Goal: Task Accomplishment & Management: Use online tool/utility

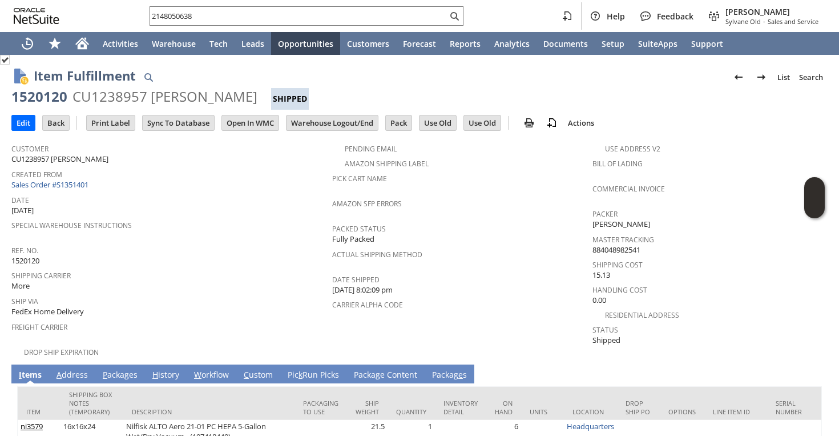
scroll to position [47, 0]
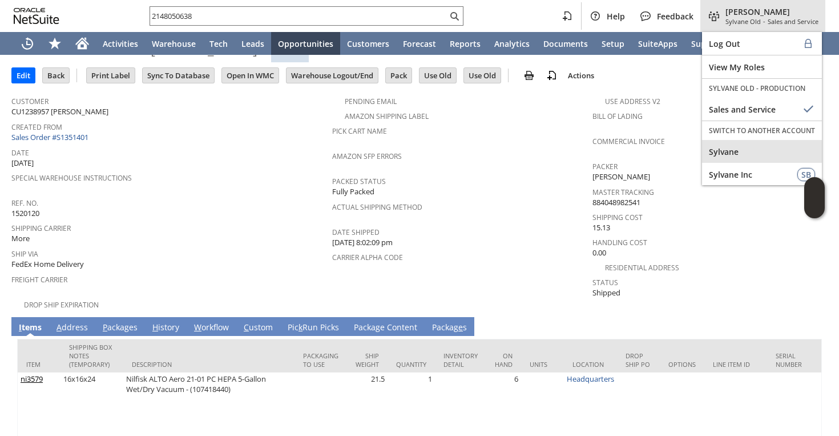
click at [756, 141] on div "Sylvane" at bounding box center [762, 151] width 120 height 23
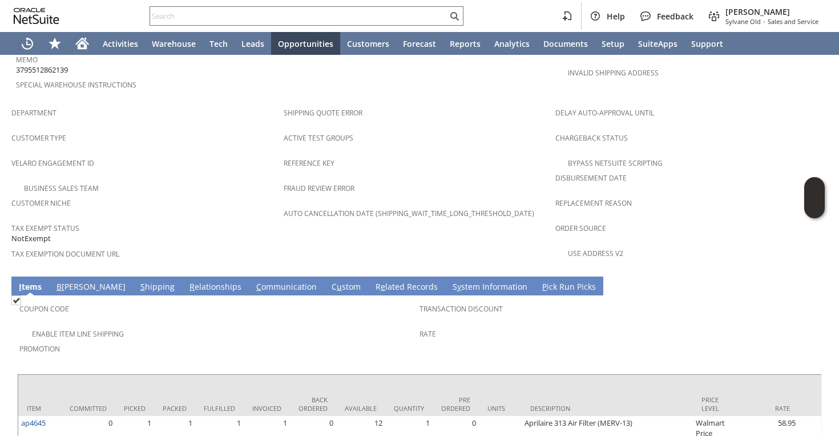
scroll to position [712, 0]
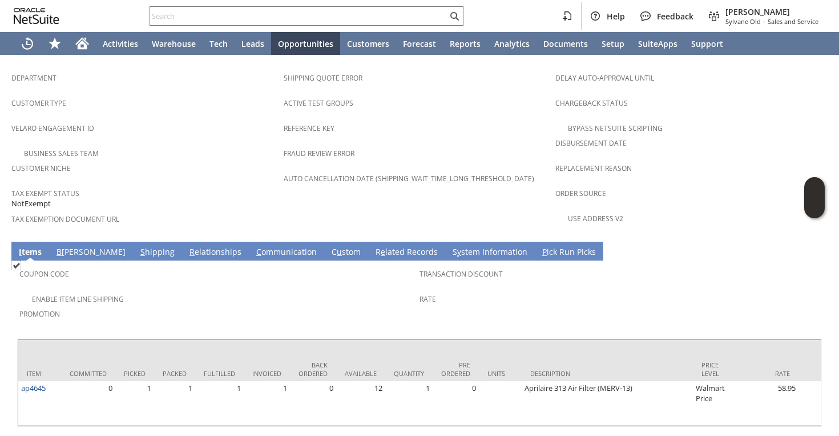
click at [133, 242] on td "S hipping" at bounding box center [157, 251] width 49 height 19
click at [138, 246] on link "S hipping" at bounding box center [158, 252] width 40 height 13
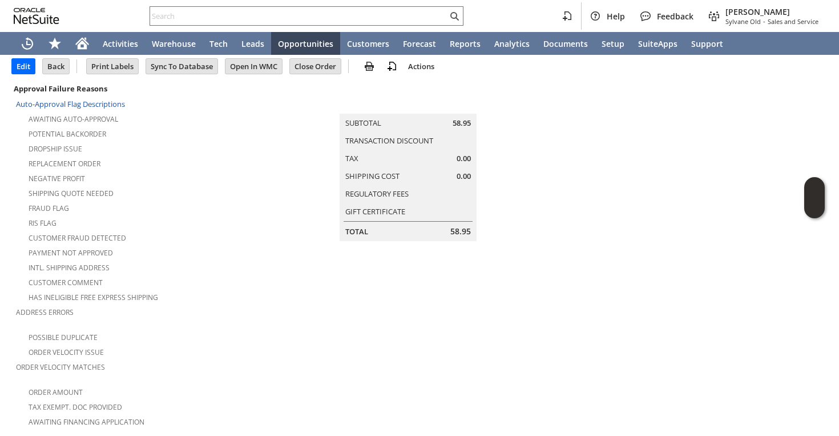
scroll to position [0, 0]
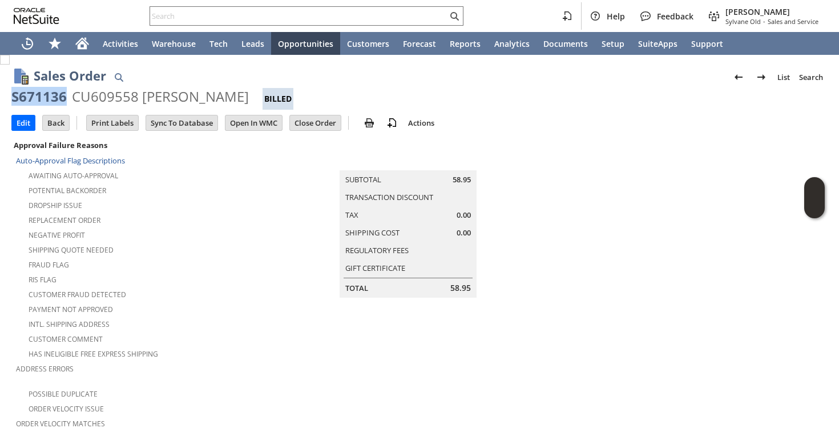
drag, startPoint x: 9, startPoint y: 96, endPoint x: 63, endPoint y: 102, distance: 54.5
copy div "S671136"
click at [38, 98] on div "S671136" at bounding box center [38, 96] width 55 height 18
drag, startPoint x: 22, startPoint y: 97, endPoint x: 62, endPoint y: 101, distance: 40.7
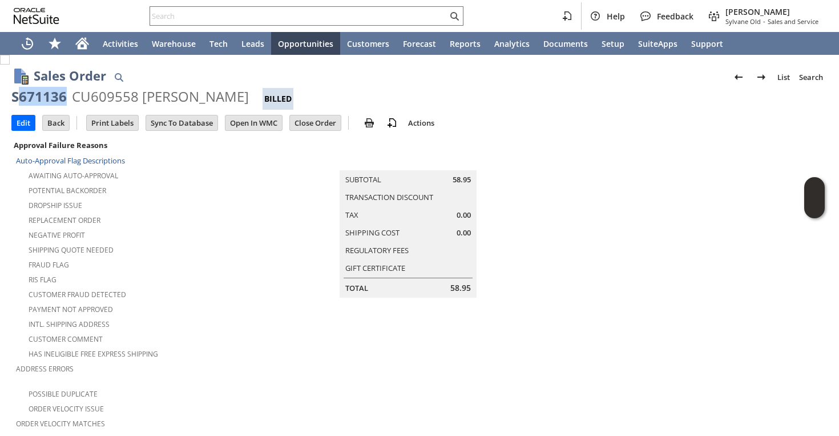
click at [62, 101] on div "S671136" at bounding box center [38, 96] width 55 height 18
click at [177, 18] on input "text" at bounding box center [298, 16] width 297 height 14
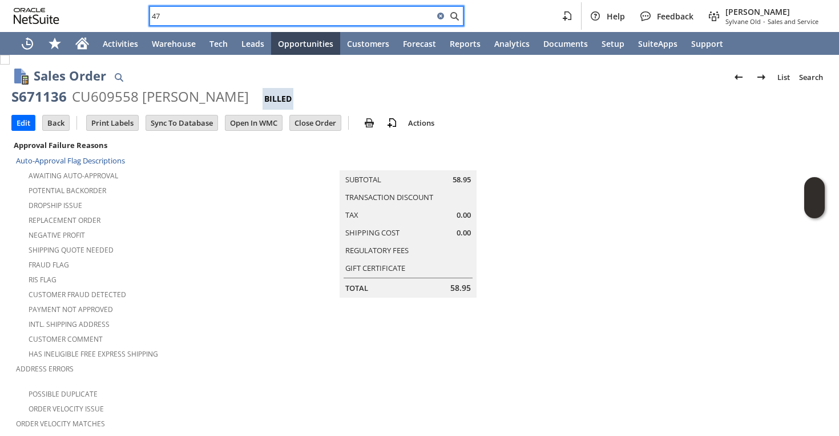
type input "47q"
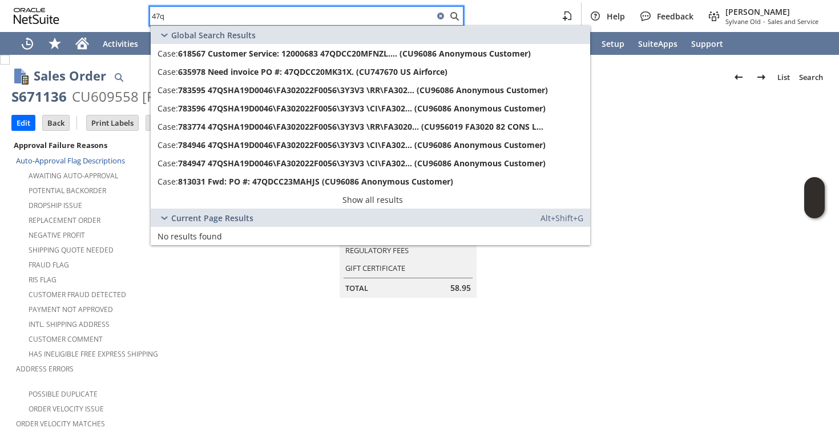
click at [177, 18] on input "47q" at bounding box center [292, 16] width 284 height 14
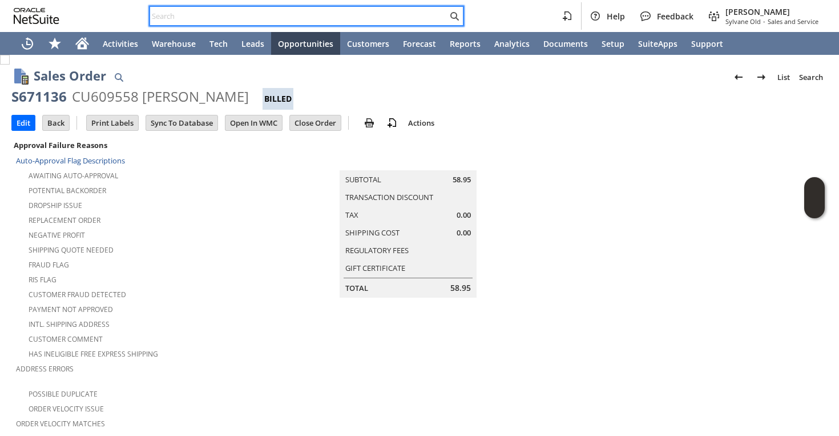
paste input "24531"
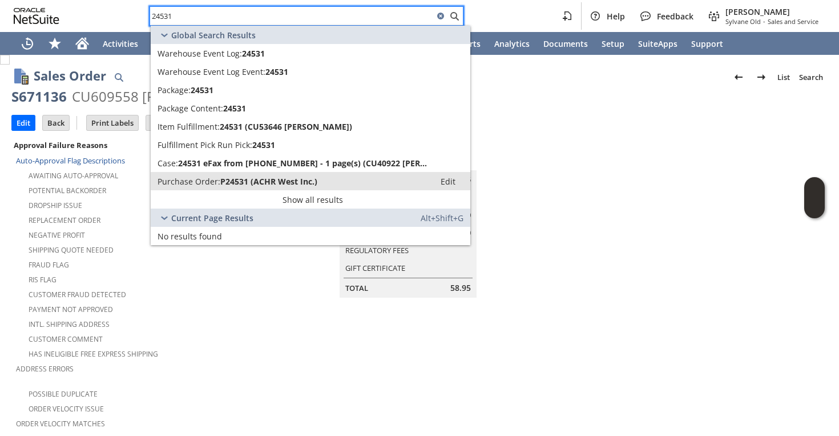
type input "24531"
click at [270, 183] on span "P24531 (ACHR West Inc.)" at bounding box center [268, 181] width 97 height 11
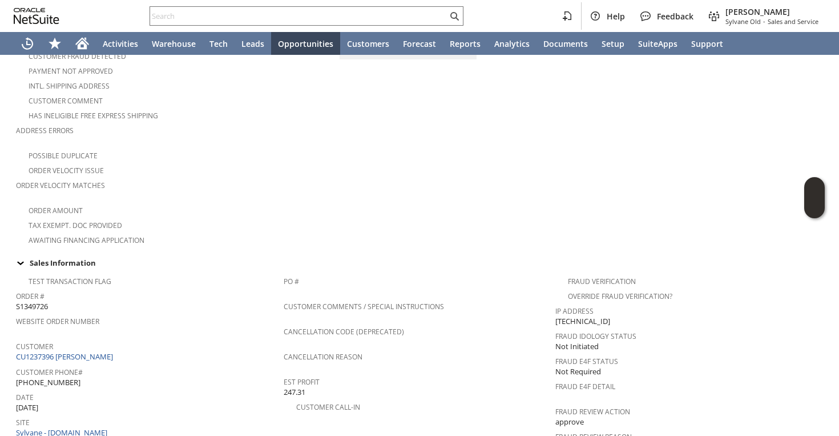
scroll to position [267, 0]
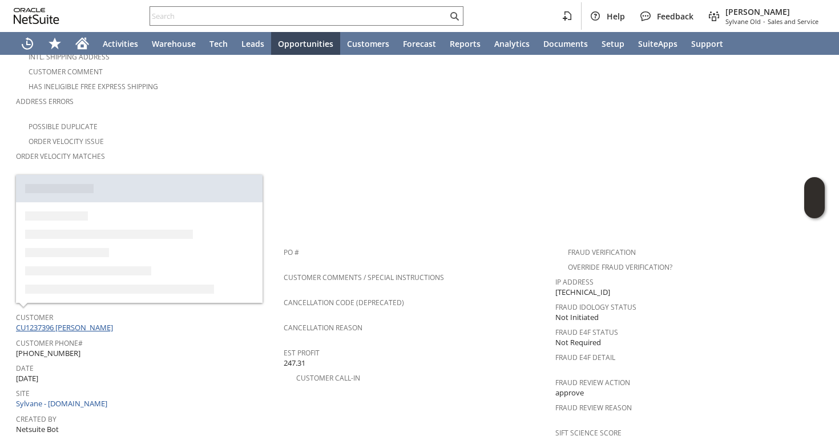
click at [86, 322] on link "CU1237396 Stephen Rodichok" at bounding box center [66, 327] width 100 height 10
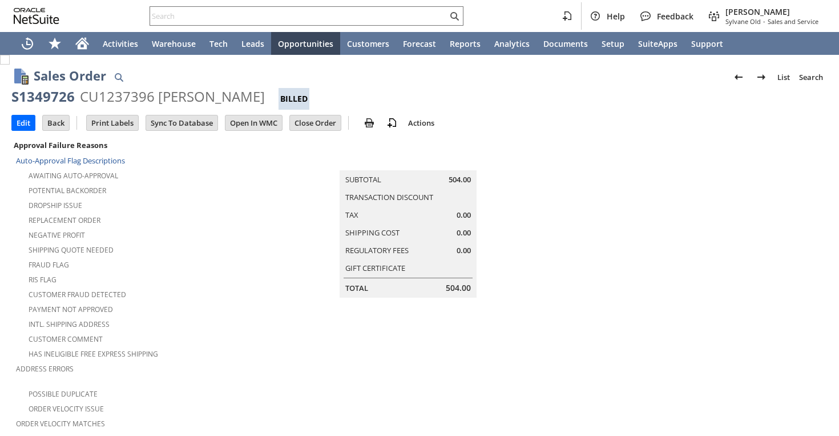
scroll to position [692, 0]
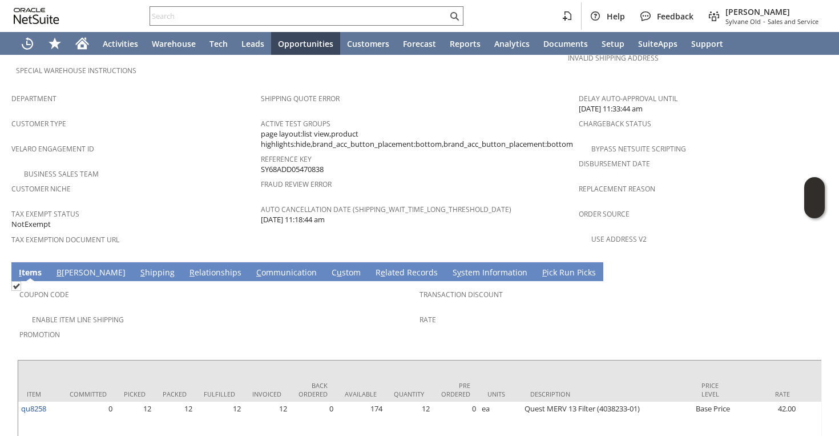
click at [254, 267] on link "C ommunication" at bounding box center [287, 273] width 66 height 13
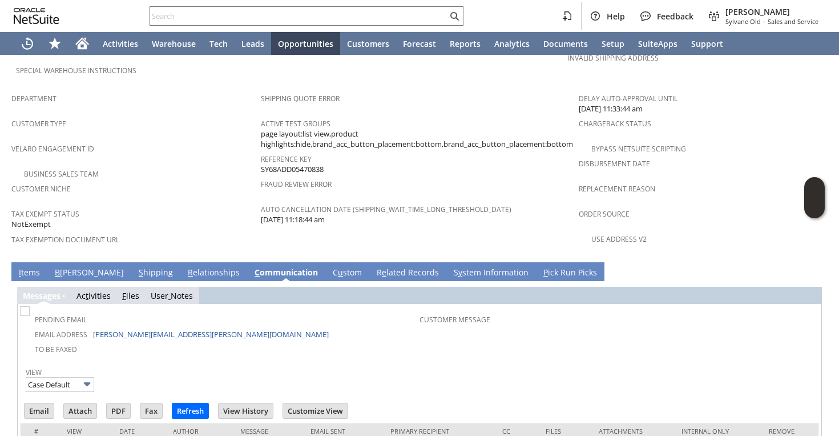
scroll to position [0, 0]
click at [47, 403] on input "Email" at bounding box center [39, 410] width 29 height 15
click at [377, 20] on input "text" at bounding box center [298, 16] width 297 height 14
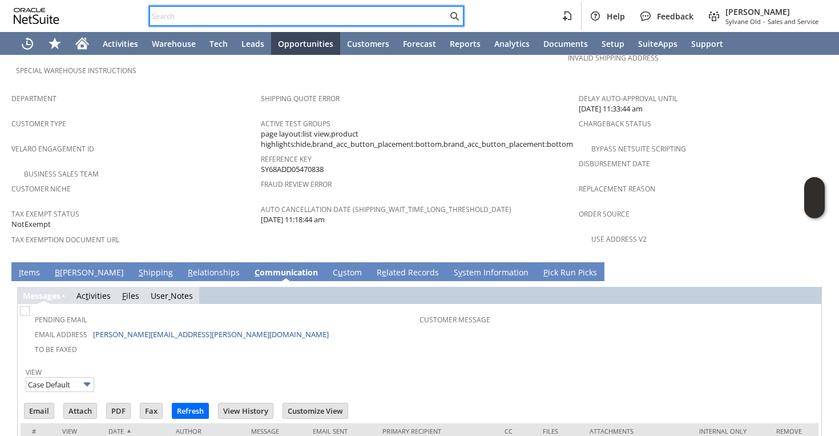
paste input "8609441180"
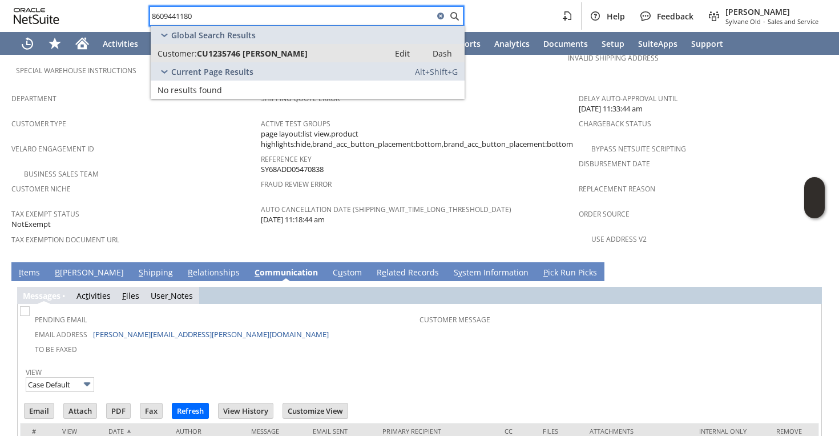
type input "8609441180"
click at [313, 50] on div "Customer: CU1235746 john phelan" at bounding box center [270, 53] width 225 height 11
